Goal: Check status: Check status

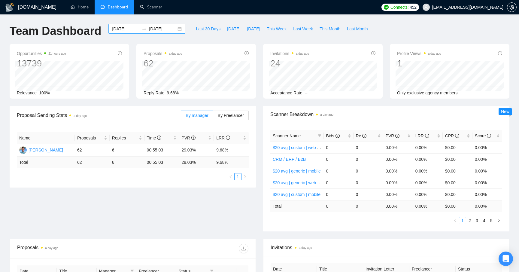
click at [123, 29] on input "[DATE]" at bounding box center [125, 29] width 27 height 7
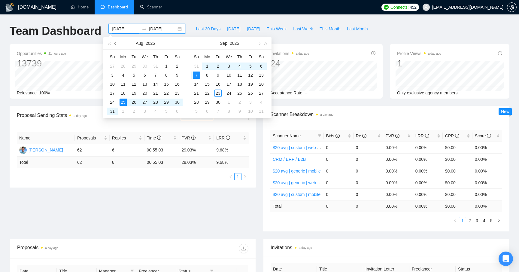
click at [115, 44] on span "button" at bounding box center [115, 43] width 3 height 3
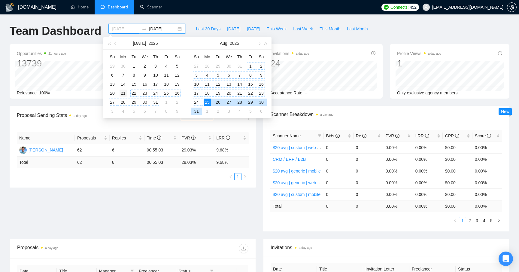
type input "[DATE]"
click at [125, 95] on div "21" at bounding box center [122, 92] width 7 height 7
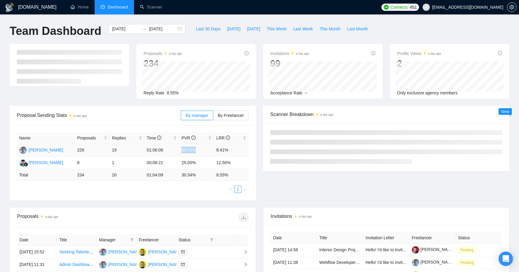
drag, startPoint x: 182, startPoint y: 150, endPoint x: 208, endPoint y: 150, distance: 25.8
click at [208, 150] on td "30.53%" at bounding box center [196, 150] width 35 height 13
click at [166, 29] on input "2025-09-07" at bounding box center [162, 29] width 27 height 7
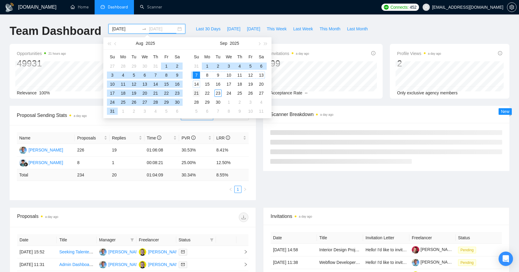
type input "[DATE]"
click at [196, 93] on div "21" at bounding box center [196, 92] width 7 height 7
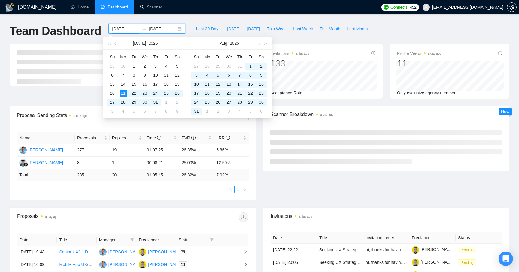
click at [128, 28] on input "[DATE]" at bounding box center [125, 29] width 27 height 7
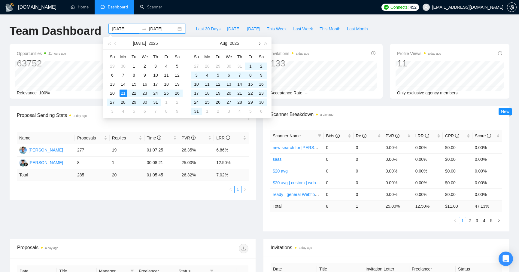
click at [258, 42] on button "button" at bounding box center [258, 43] width 7 height 12
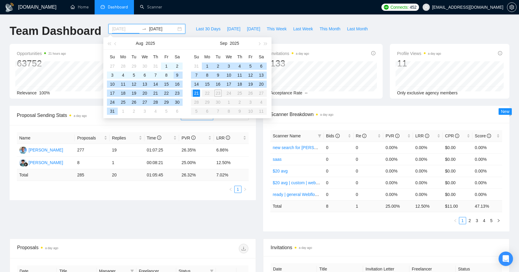
type input "[DATE]"
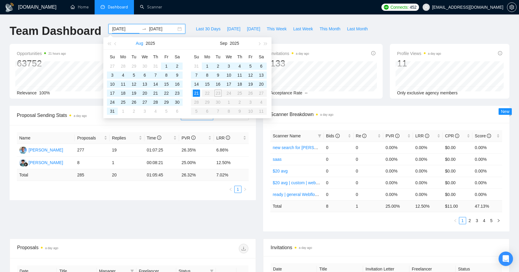
click at [137, 47] on button "Aug" at bounding box center [140, 43] width 8 height 12
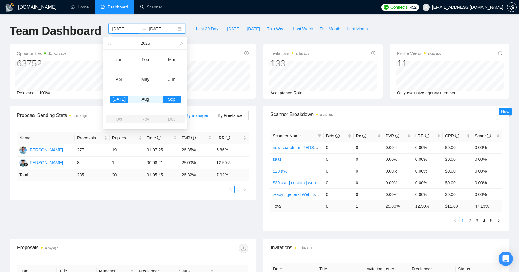
click at [119, 38] on div "2025" at bounding box center [145, 43] width 66 height 12
click at [96, 34] on h1 "Team Dashboard" at bounding box center [56, 31] width 92 height 14
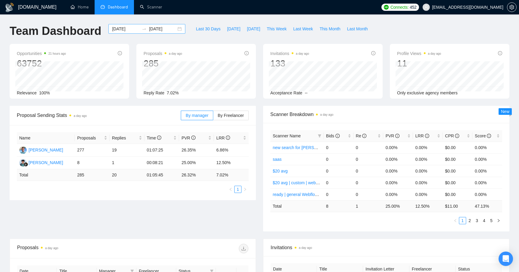
click at [162, 31] on input "[DATE]" at bounding box center [162, 29] width 27 height 7
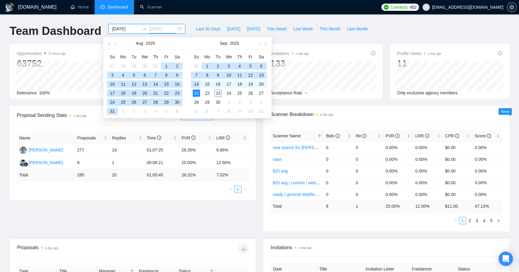
type input "[DATE]"
click at [197, 93] on div "21" at bounding box center [196, 92] width 7 height 7
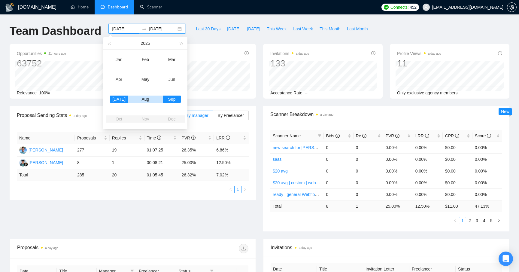
click at [203, 41] on div "Last 30 Days Today Yesterday This Week Last Week This Month Last Month" at bounding box center [282, 34] width 186 height 20
click at [123, 28] on input "[DATE]" at bounding box center [125, 29] width 27 height 7
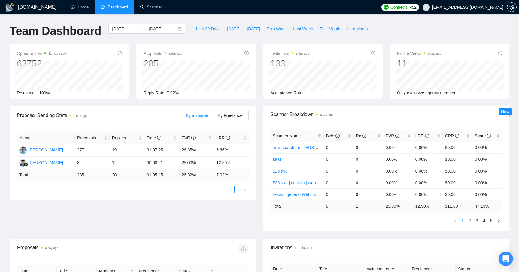
click at [97, 41] on div "Team Dashboard" at bounding box center [55, 34] width 99 height 20
click at [126, 29] on input "[DATE]" at bounding box center [125, 29] width 27 height 7
click at [105, 39] on div "[DATE] [DATE]" at bounding box center [147, 34] width 84 height 20
click at [122, 30] on input "[DATE]" at bounding box center [125, 29] width 27 height 7
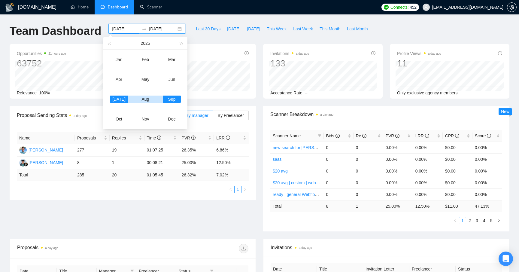
click at [97, 43] on div "Team Dashboard" at bounding box center [55, 34] width 99 height 20
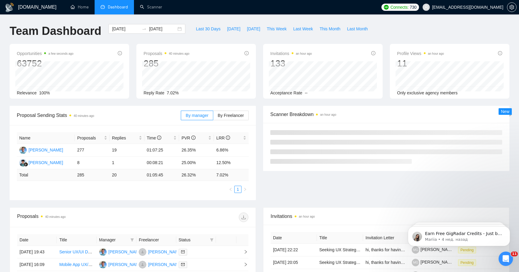
click at [162, 39] on div "[DATE] [DATE]" at bounding box center [147, 34] width 84 height 20
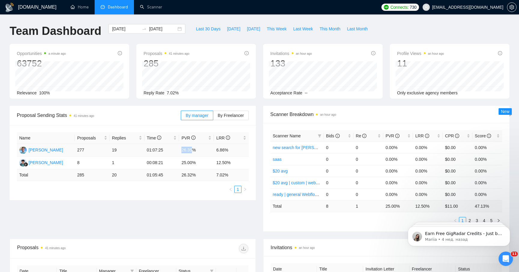
drag, startPoint x: 183, startPoint y: 150, endPoint x: 192, endPoint y: 150, distance: 9.9
click at [192, 150] on td "26.35%" at bounding box center [196, 150] width 35 height 13
drag, startPoint x: 193, startPoint y: 150, endPoint x: 183, endPoint y: 150, distance: 10.5
click at [183, 150] on td "26.35%" at bounding box center [196, 150] width 35 height 13
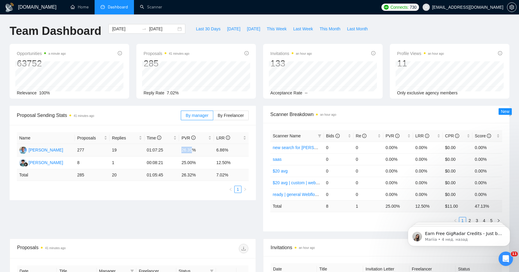
click at [183, 150] on td "26.35%" at bounding box center [196, 150] width 35 height 13
click at [185, 150] on td "26.35%" at bounding box center [196, 150] width 35 height 13
click at [188, 150] on td "26.35%" at bounding box center [196, 150] width 35 height 13
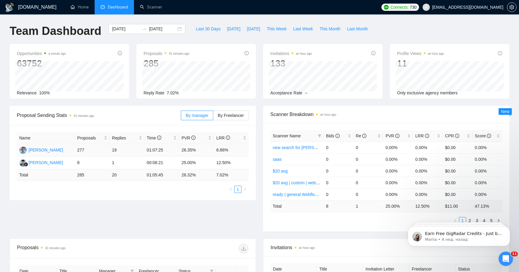
click at [190, 150] on td "26.35%" at bounding box center [196, 150] width 35 height 13
click at [184, 150] on td "26.35%" at bounding box center [196, 150] width 35 height 13
click at [154, 29] on input "[DATE]" at bounding box center [162, 29] width 27 height 7
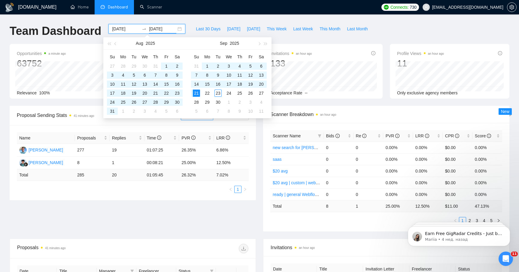
click at [123, 31] on input "[DATE]" at bounding box center [125, 29] width 27 height 7
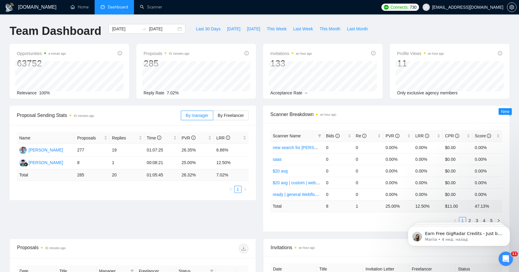
click at [140, 36] on body "[DOMAIN_NAME] Home Dashboard Scanner Connects: 730 [EMAIL_ADDRESS][DOMAIN_NAME]…" at bounding box center [259, 136] width 519 height 272
